Goal: Information Seeking & Learning: Learn about a topic

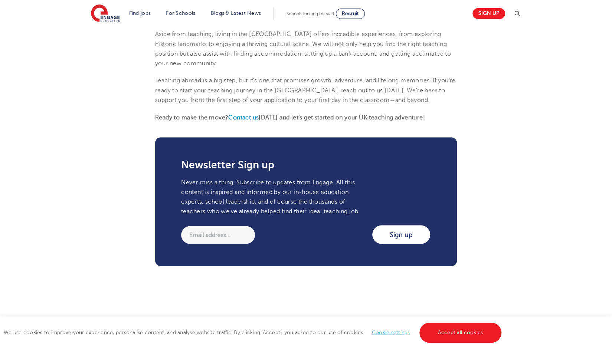
scroll to position [808, 0]
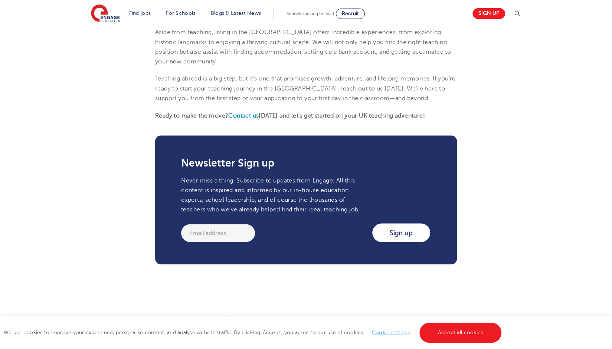
click at [252, 224] on input "email" at bounding box center [218, 233] width 74 height 18
type input "mariana.stoneburg@cvesd.org"
click at [392, 224] on input "Sign up" at bounding box center [401, 233] width 58 height 19
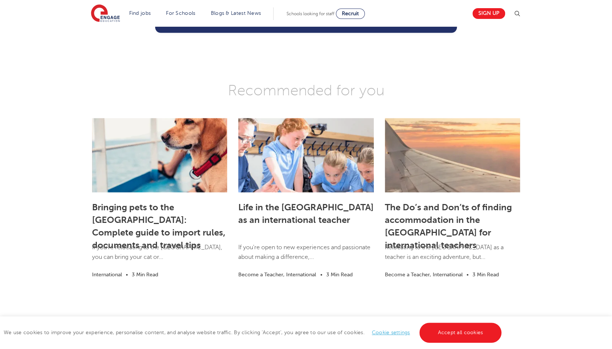
scroll to position [1021, 0]
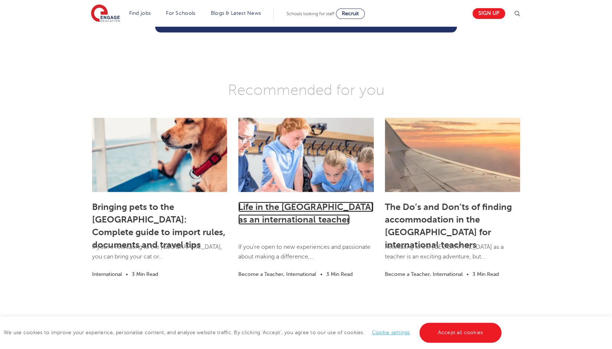
click at [319, 202] on link "Life in the [GEOGRAPHIC_DATA] as an international teacher" at bounding box center [305, 213] width 135 height 23
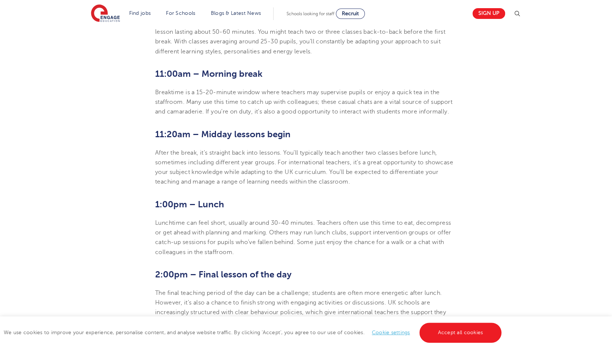
scroll to position [482, 0]
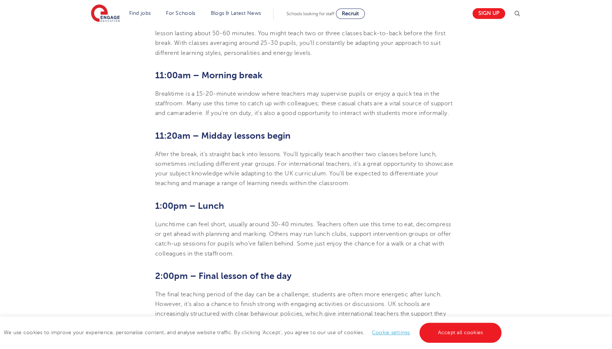
click at [294, 98] on p "Breaktime is a 15-20-minute window where teachers may supervise pupils or enjoy…" at bounding box center [306, 103] width 302 height 29
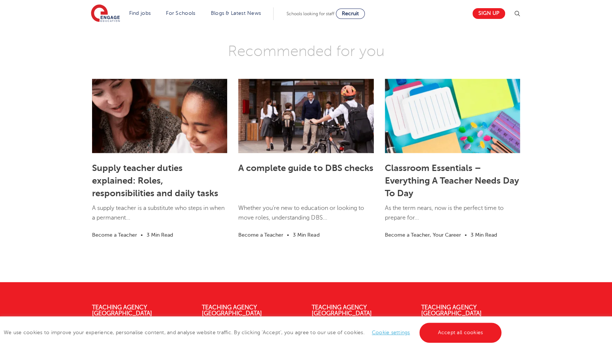
scroll to position [1183, 0]
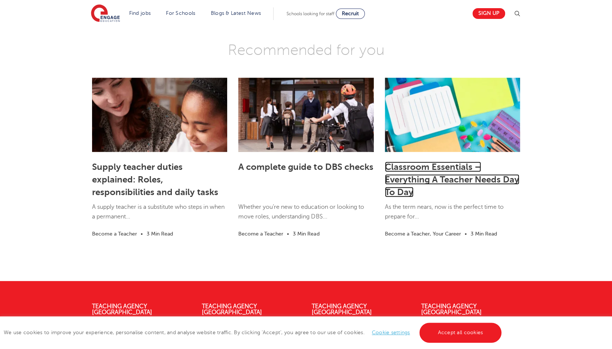
click at [450, 162] on link "Classroom Essentials – Everything A Teacher Needs Day To Day" at bounding box center [452, 180] width 134 height 36
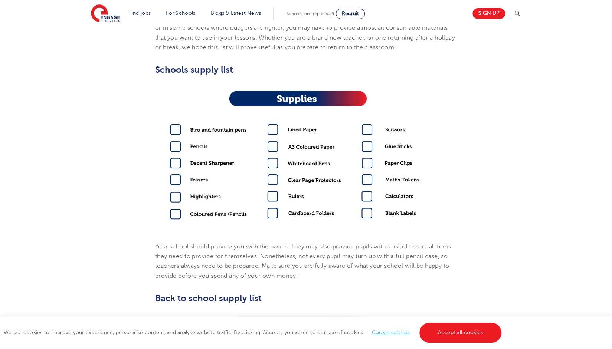
scroll to position [306, 0]
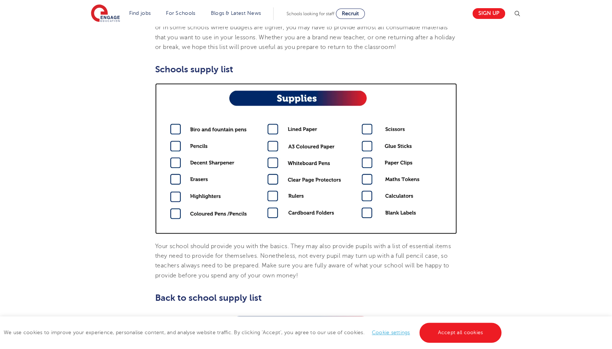
click at [450, 160] on img at bounding box center [306, 158] width 302 height 151
